Goal: Transaction & Acquisition: Purchase product/service

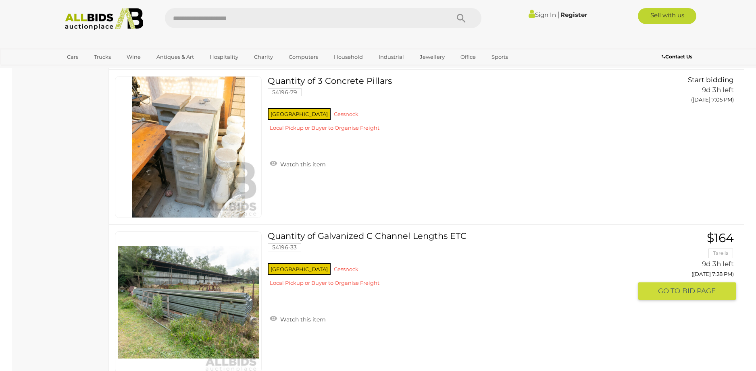
scroll to position [1193, 0]
click at [217, 309] on img at bounding box center [188, 301] width 141 height 141
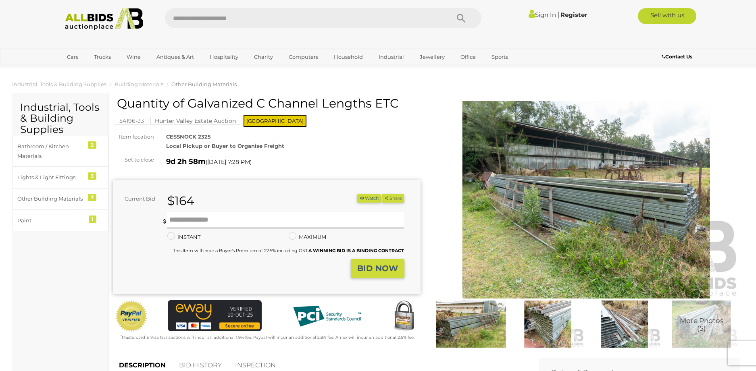
click at [550, 333] on img at bounding box center [547, 324] width 73 height 47
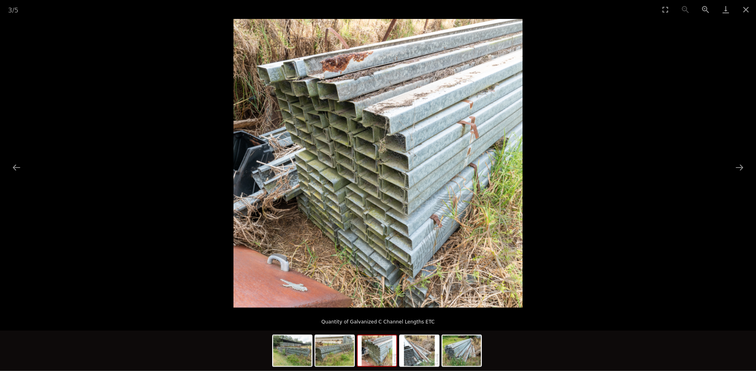
scroll to position [41, 0]
click at [732, 166] on button "Next slide" at bounding box center [739, 168] width 17 height 16
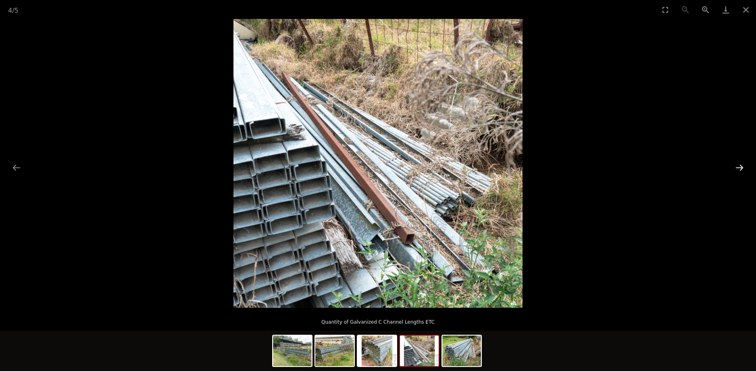
click at [732, 166] on button "Next slide" at bounding box center [739, 168] width 17 height 16
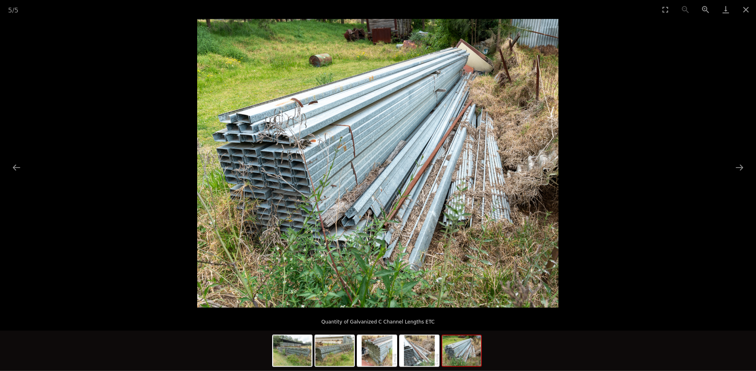
scroll to position [164, 0]
click at [739, 167] on button "Next slide" at bounding box center [739, 168] width 17 height 16
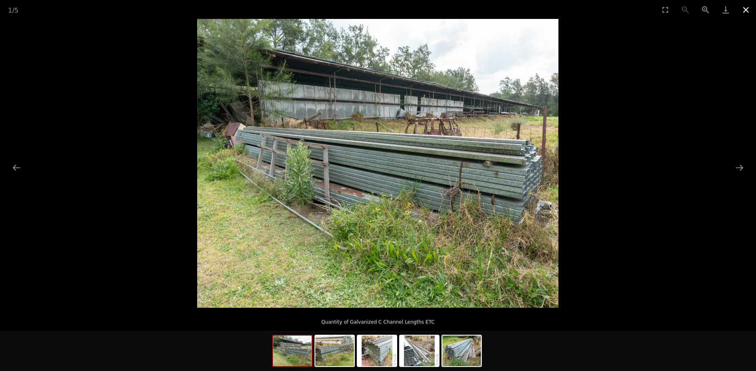
click at [744, 10] on button "Close gallery" at bounding box center [746, 9] width 20 height 19
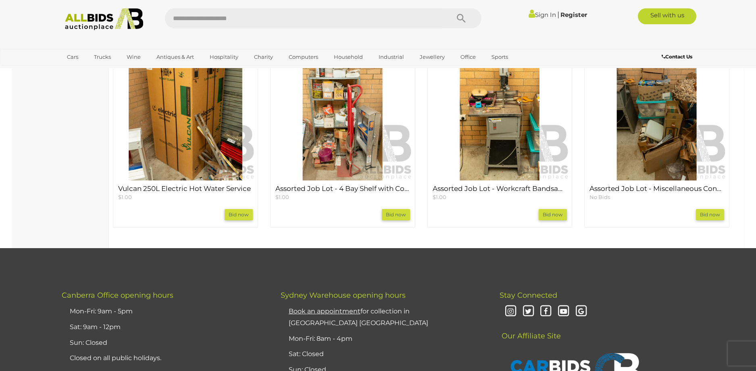
scroll to position [658, 0]
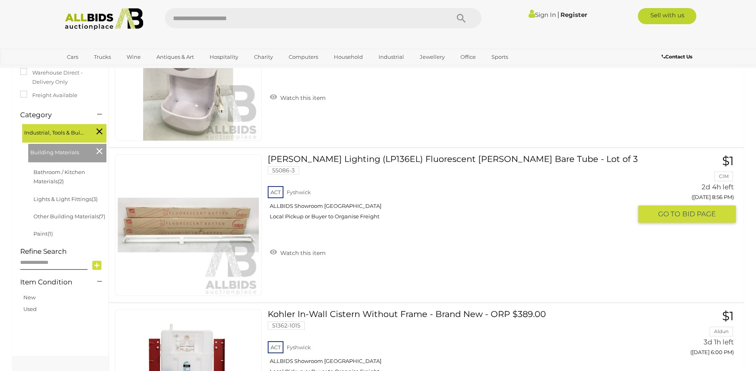
scroll to position [142, 0]
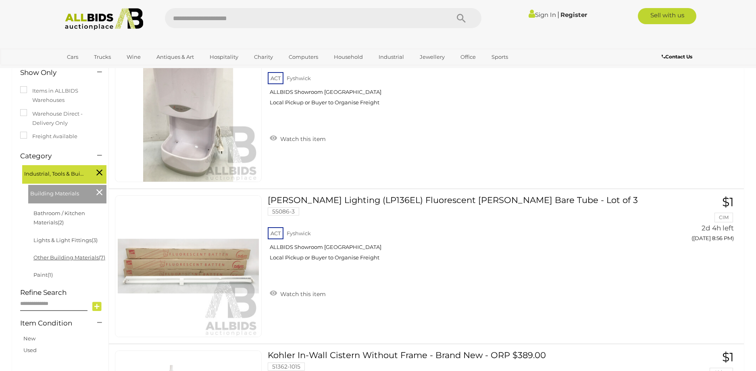
click at [81, 256] on link "Other Building Materials (7)" at bounding box center [69, 257] width 72 height 6
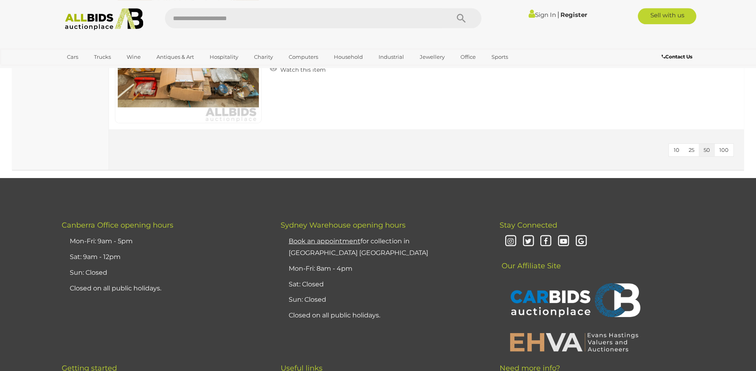
scroll to position [1134, 0]
